Goal: Find specific page/section: Find specific page/section

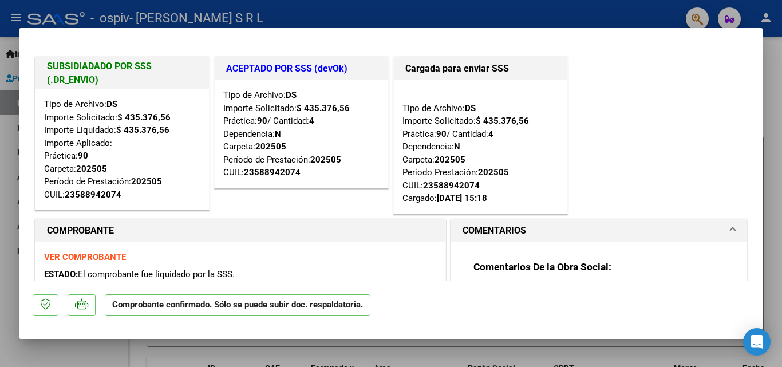
click at [3, 163] on div at bounding box center [391, 183] width 782 height 367
type input "$ 0,00"
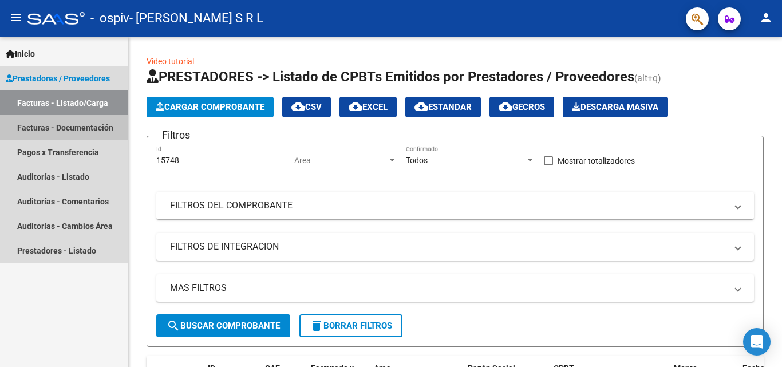
click at [50, 128] on link "Facturas - Documentación" at bounding box center [64, 127] width 128 height 25
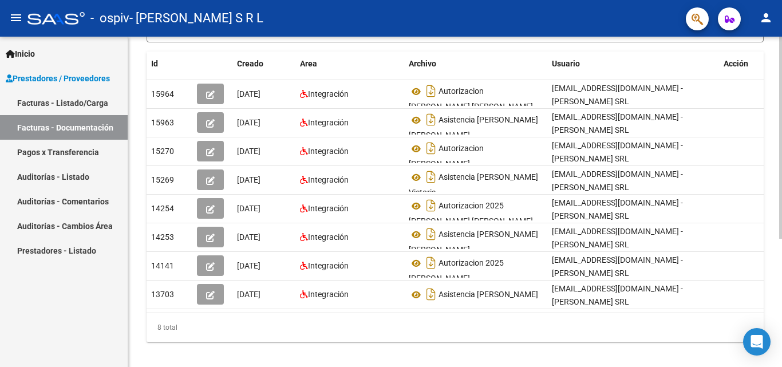
scroll to position [210, 0]
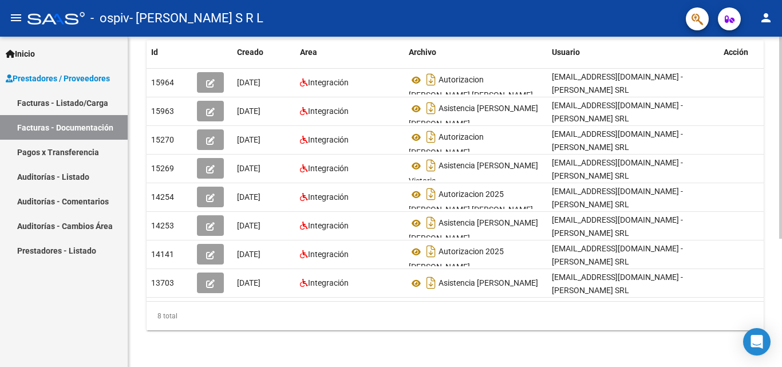
click at [781, 240] on div at bounding box center [780, 266] width 3 height 202
click at [757, 292] on datatable-body "15964 [DATE] Integración Autorizacion [PERSON_NAME] [PERSON_NAME] [EMAIL_ADDRES…" at bounding box center [455, 185] width 617 height 232
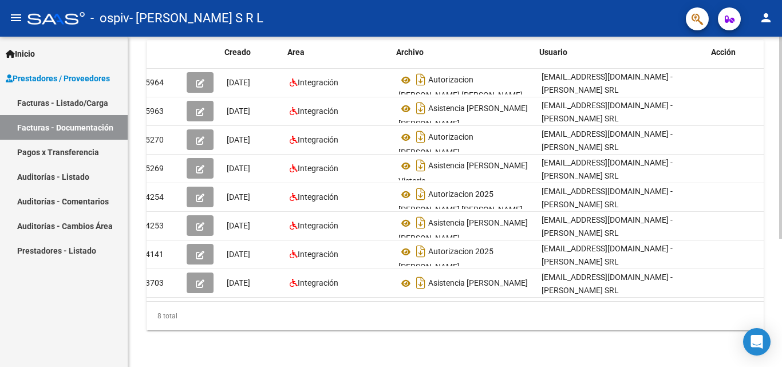
scroll to position [0, 13]
